Goal: Check status: Check status

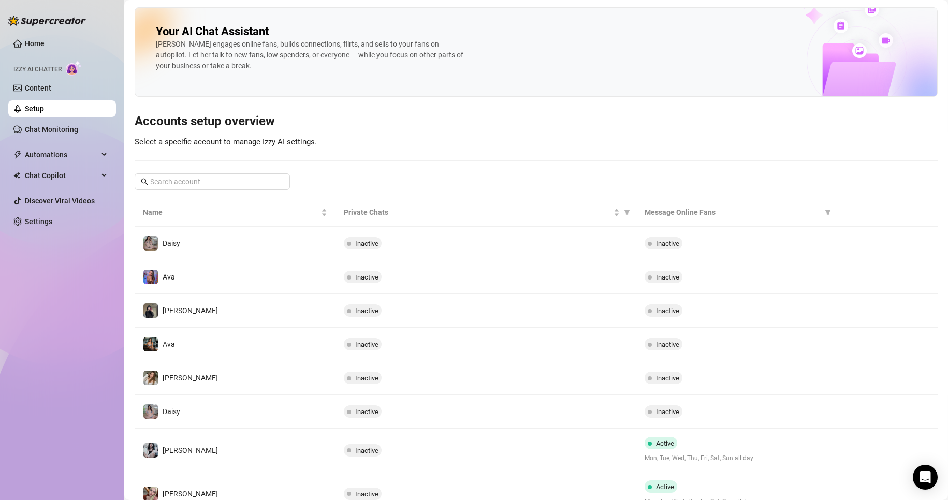
scroll to position [47, 0]
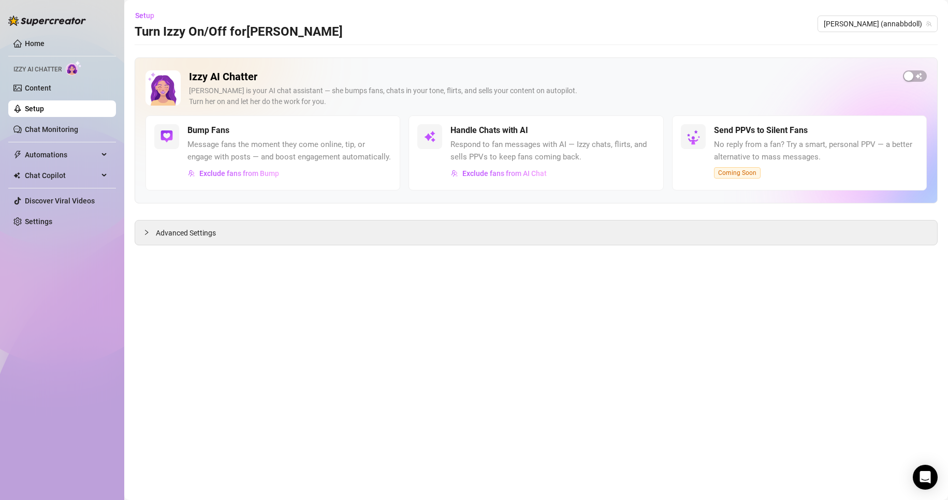
click at [230, 22] on div "Setup Turn Izzy On/Off for [PERSON_NAME]" at bounding box center [239, 23] width 208 height 33
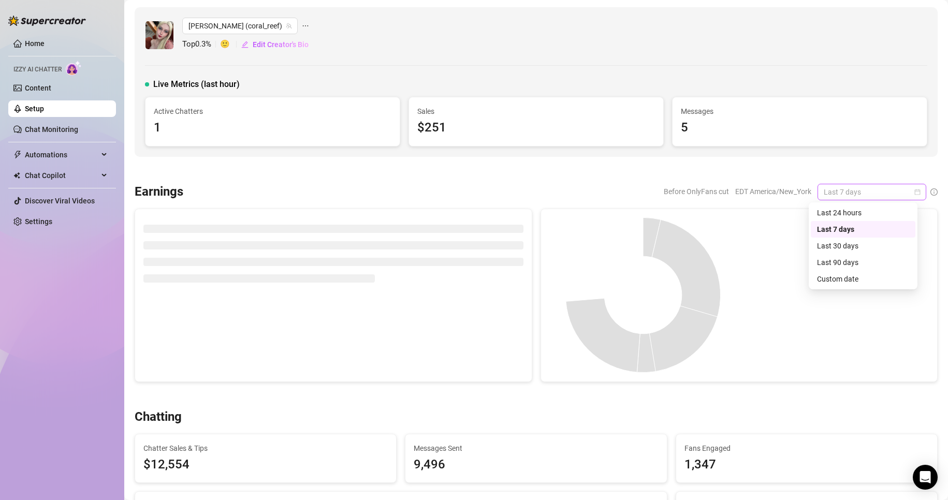
click at [898, 190] on span "Last 7 days" at bounding box center [872, 192] width 96 height 16
click at [836, 278] on div "Custom date" at bounding box center [863, 278] width 92 height 11
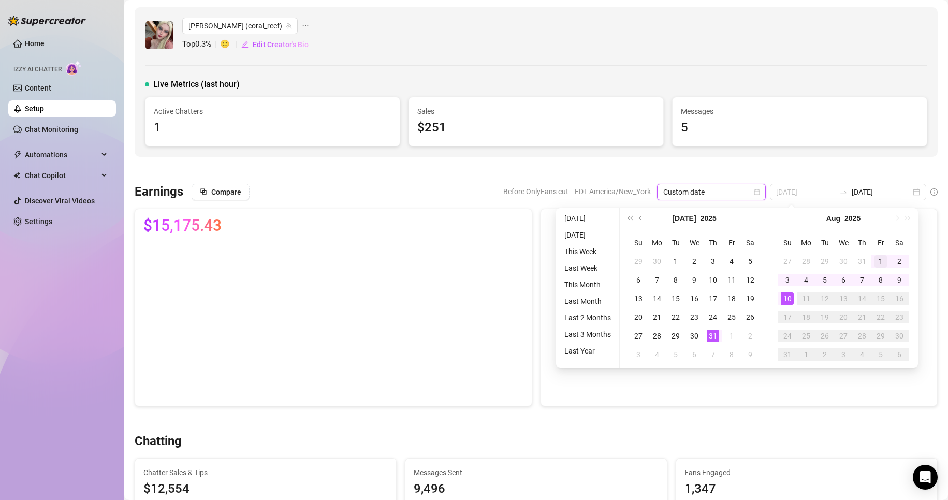
type input "[DATE]"
click at [878, 256] on div "1" at bounding box center [881, 261] width 12 height 12
type input "[DATE]"
click at [787, 298] on div "10" at bounding box center [787, 299] width 12 height 12
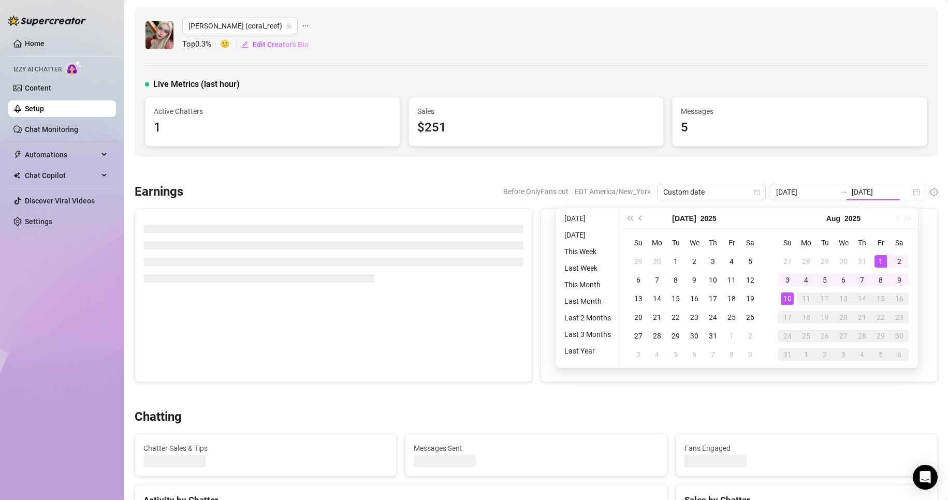
type input "[DATE]"
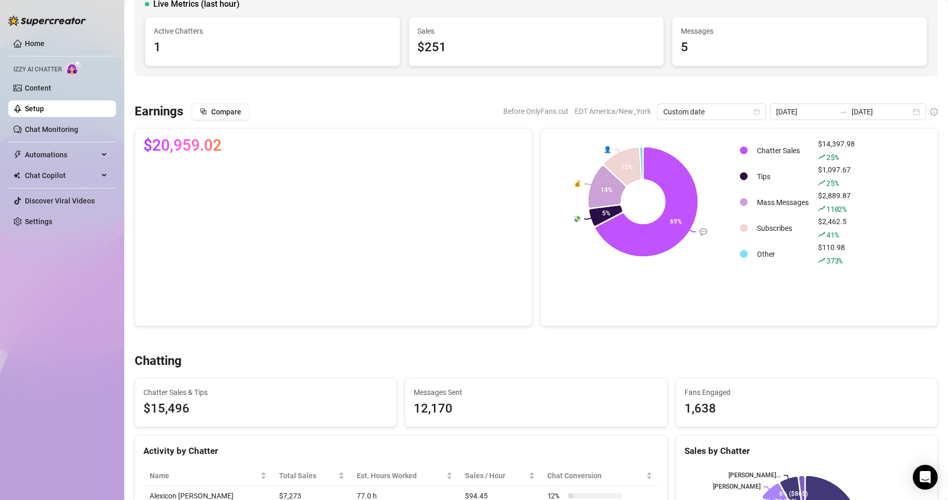
scroll to position [80, 0]
click at [71, 280] on div "Home Izzy AI Chatter Content Setup Chat Monitoring Automations Chat Copilot Dis…" at bounding box center [62, 245] width 108 height 491
